Goal: Information Seeking & Learning: Learn about a topic

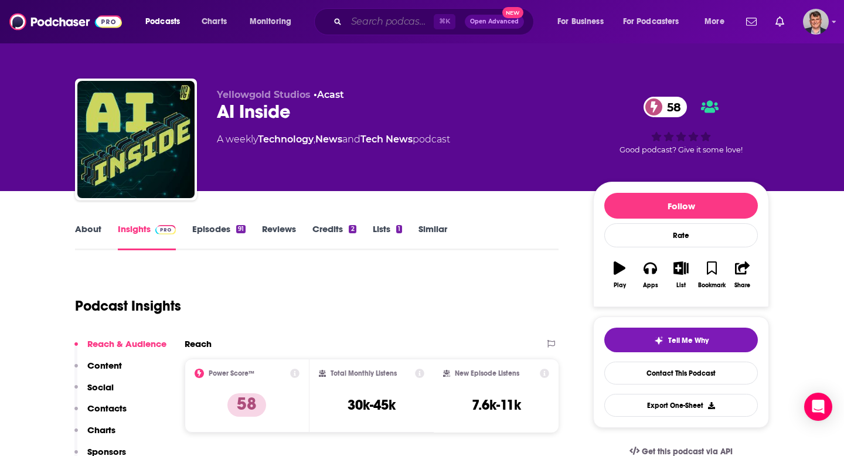
click at [414, 21] on input "Search podcasts, credits, & more..." at bounding box center [389, 21] width 87 height 19
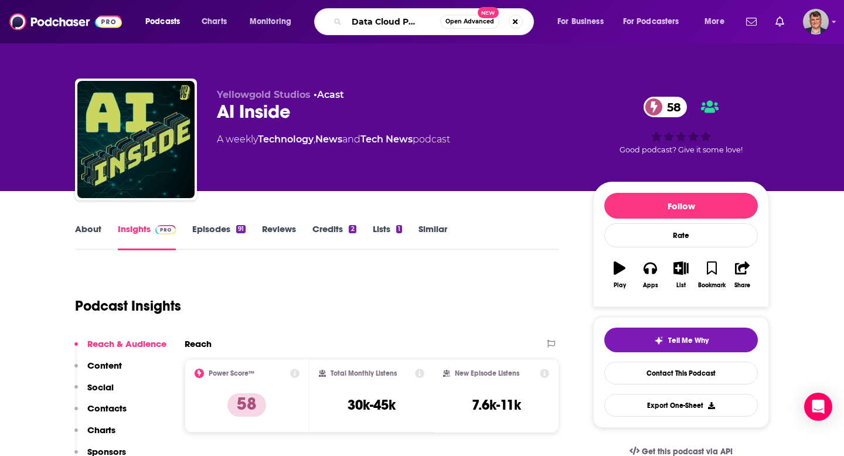
type input "The Data Cloud Podcast"
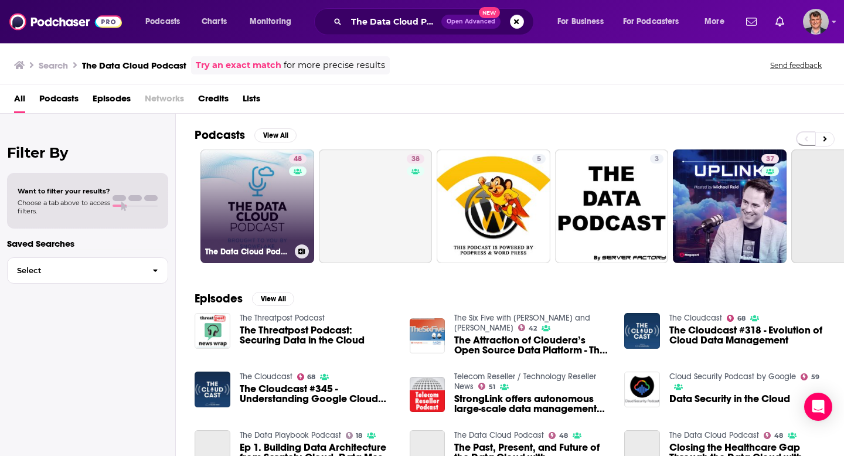
click at [295, 237] on link "48 The Data Cloud Podcast" at bounding box center [257, 206] width 114 height 114
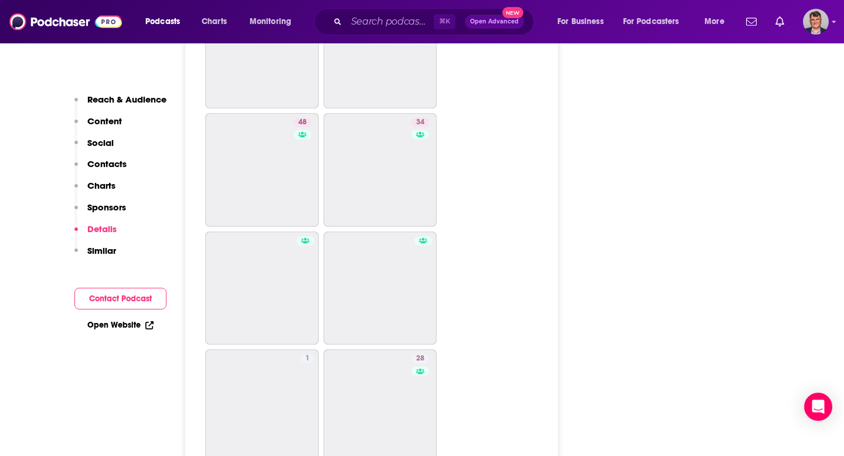
scroll to position [2063, 0]
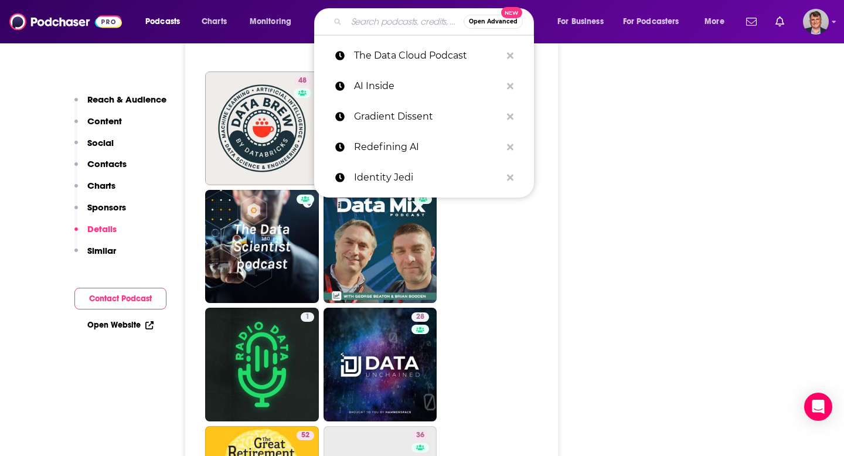
click at [411, 26] on input "Search podcasts, credits, & more..." at bounding box center [404, 21] width 117 height 19
paste input "Exponential View"
type input "Exponential View"
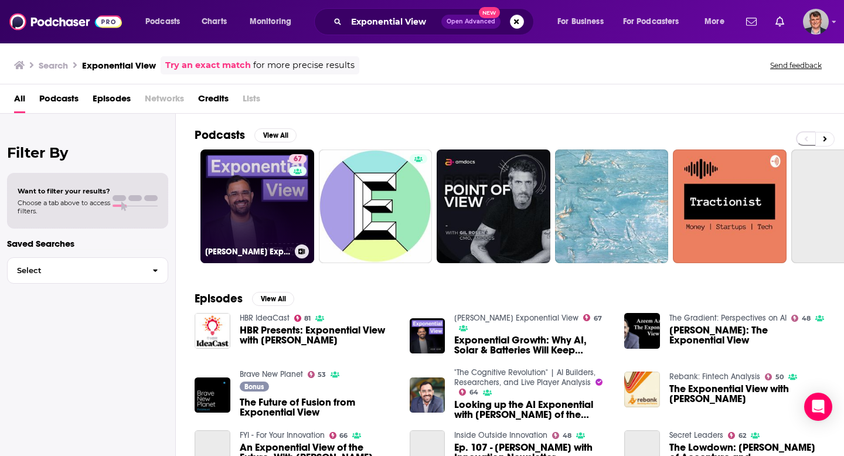
click at [300, 237] on link "67 [PERSON_NAME] Exponential View" at bounding box center [257, 206] width 114 height 114
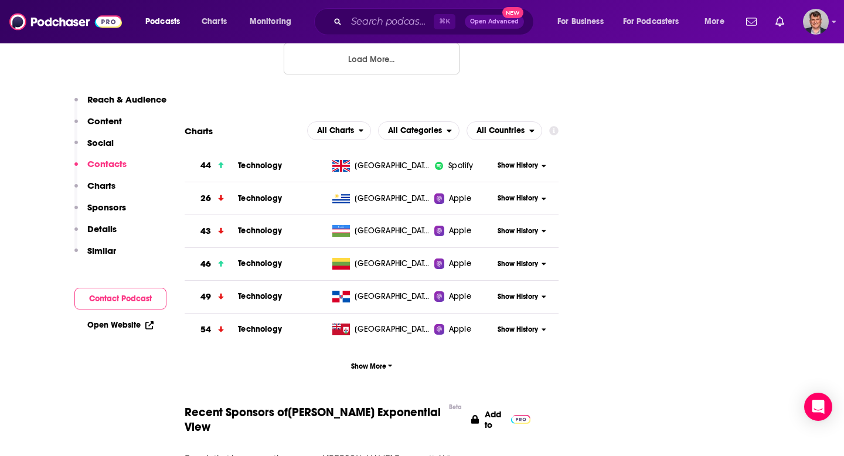
scroll to position [1431, 0]
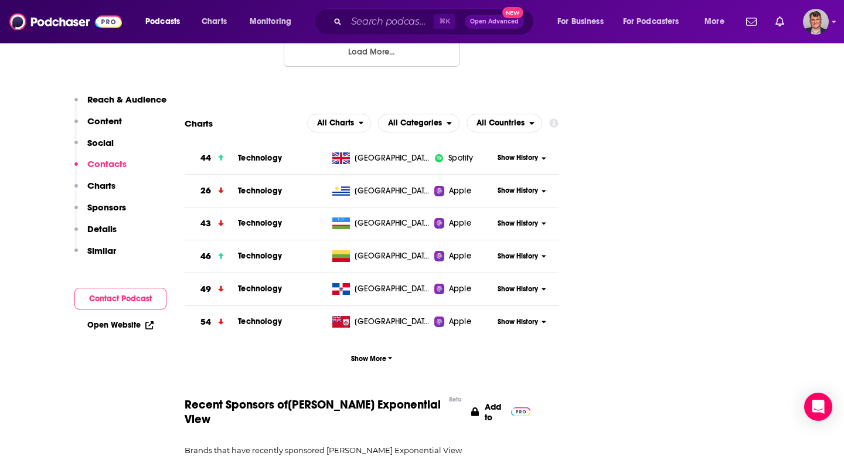
click at [389, 67] on button "Load More..." at bounding box center [372, 51] width 176 height 32
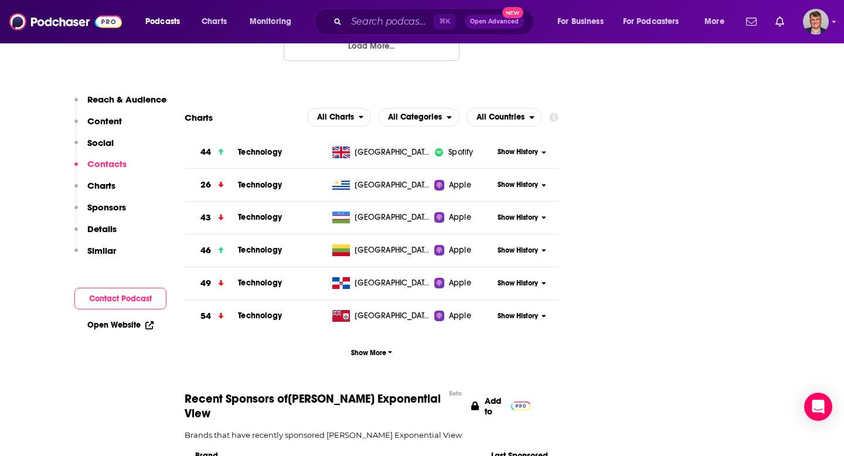
scroll to position [1647, 0]
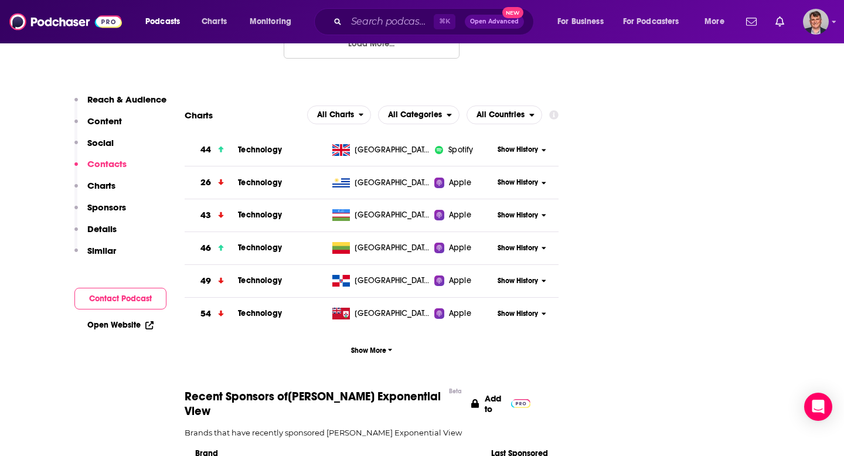
click at [381, 59] on button "Load More..." at bounding box center [372, 43] width 176 height 32
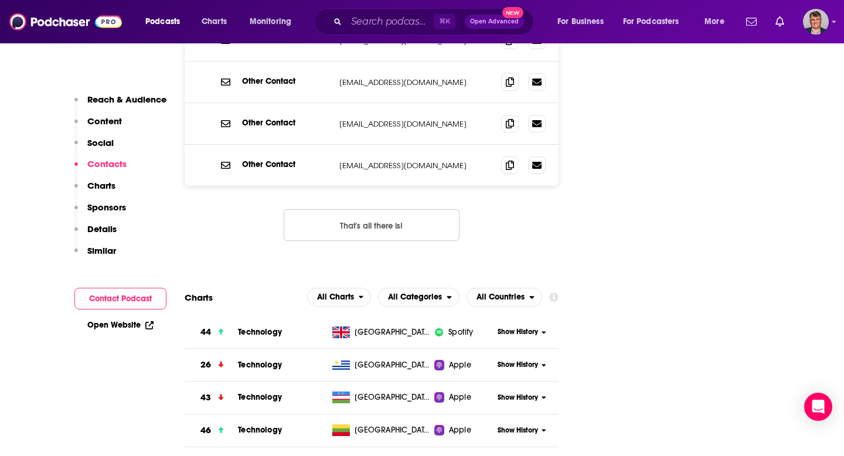
scroll to position [1332, 0]
